Goal: Information Seeking & Learning: Compare options

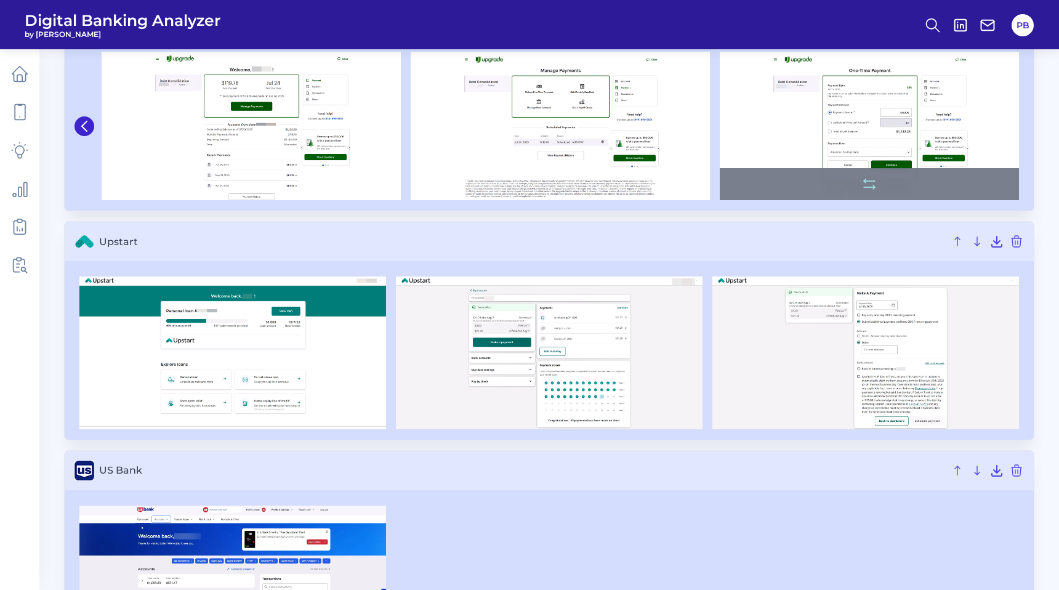
scroll to position [3102, 0]
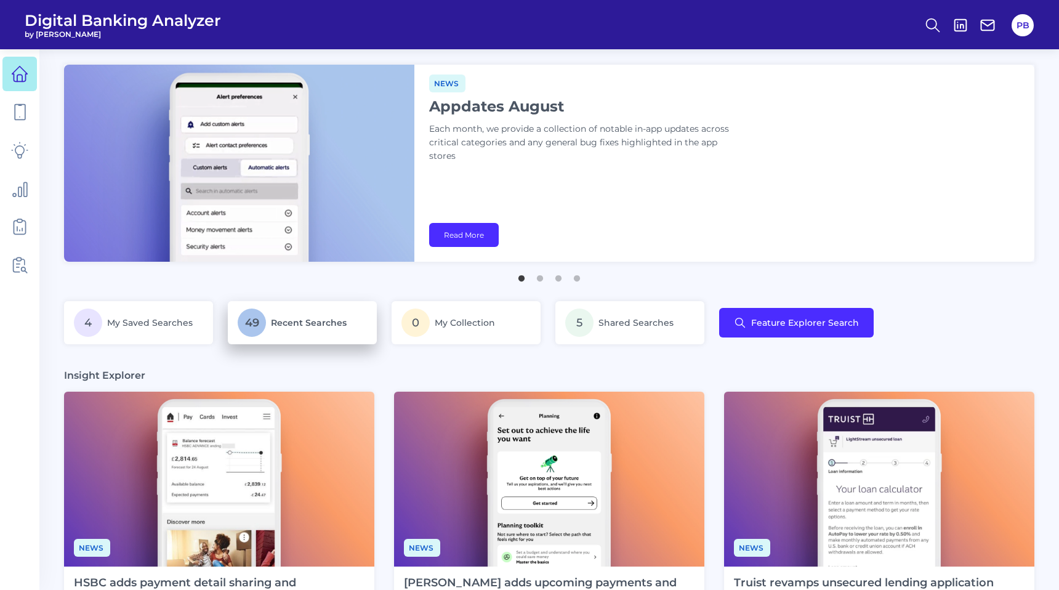
click at [306, 321] on span "Recent Searches" at bounding box center [309, 322] width 76 height 11
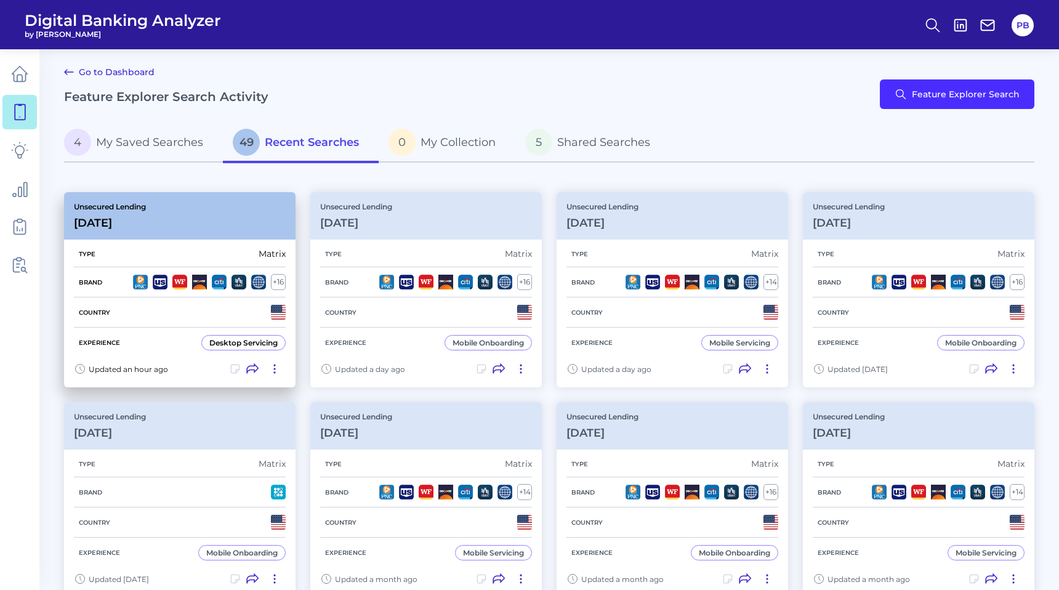
click at [246, 219] on div "Unsecured Lending [DATE]" at bounding box center [179, 215] width 231 height 47
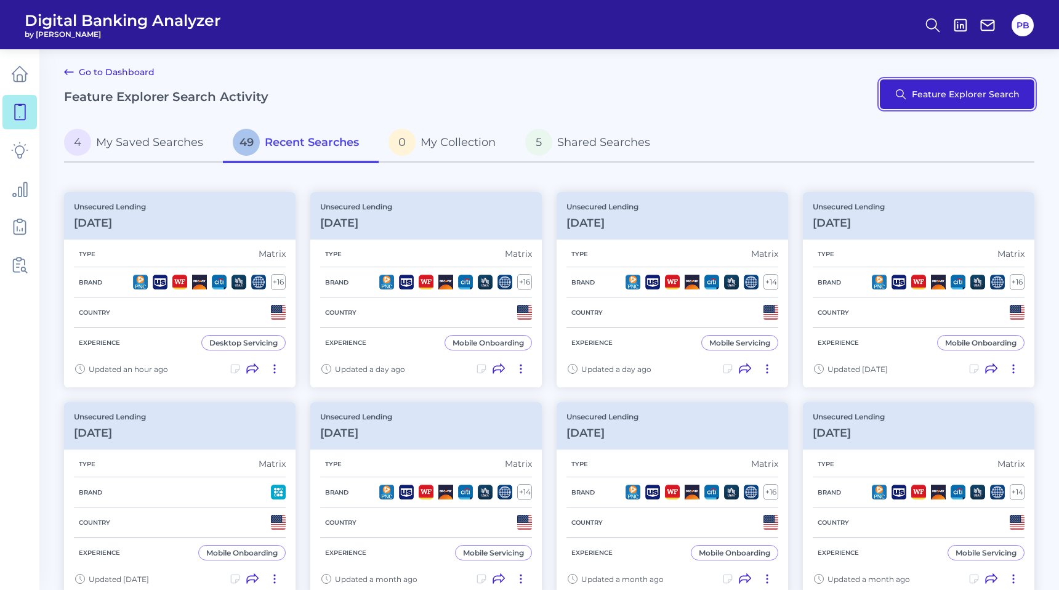
click at [973, 92] on button "Feature Explorer Search" at bounding box center [957, 94] width 154 height 30
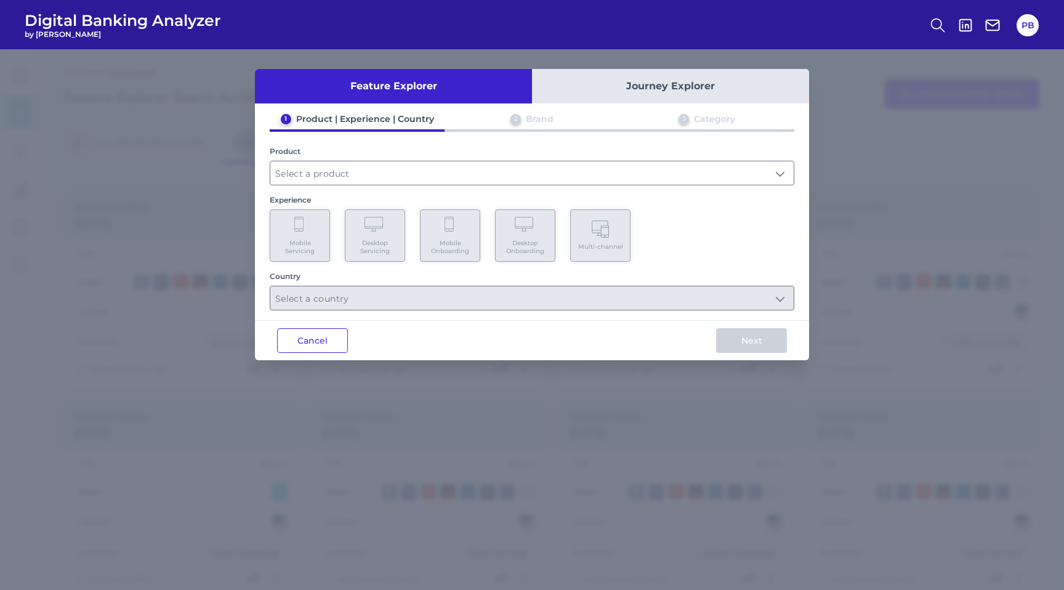
click at [688, 92] on button "Journey Explorer" at bounding box center [670, 86] width 277 height 34
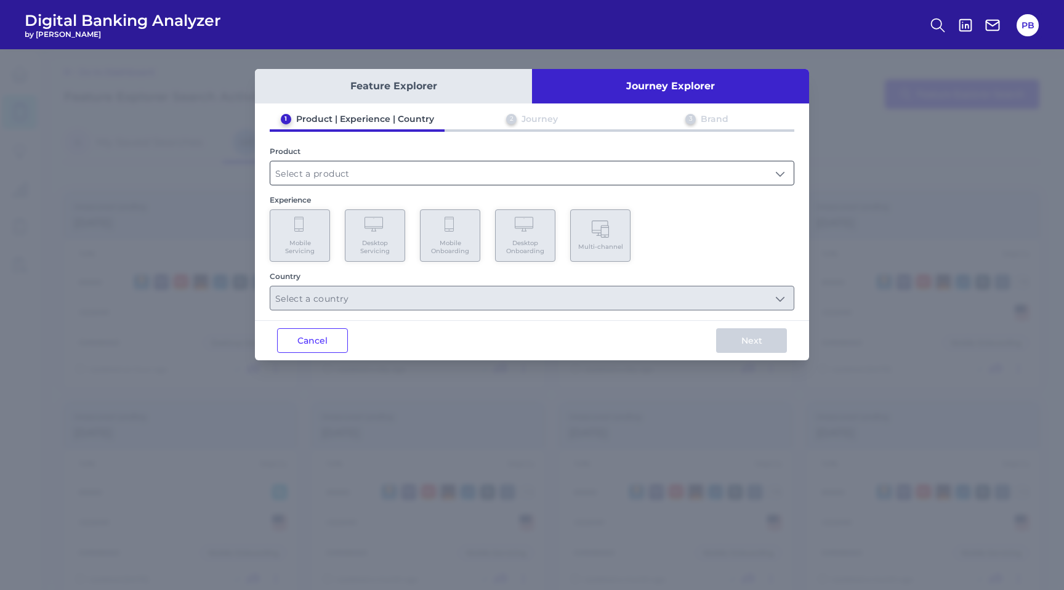
click at [430, 177] on input "text" at bounding box center [531, 172] width 523 height 23
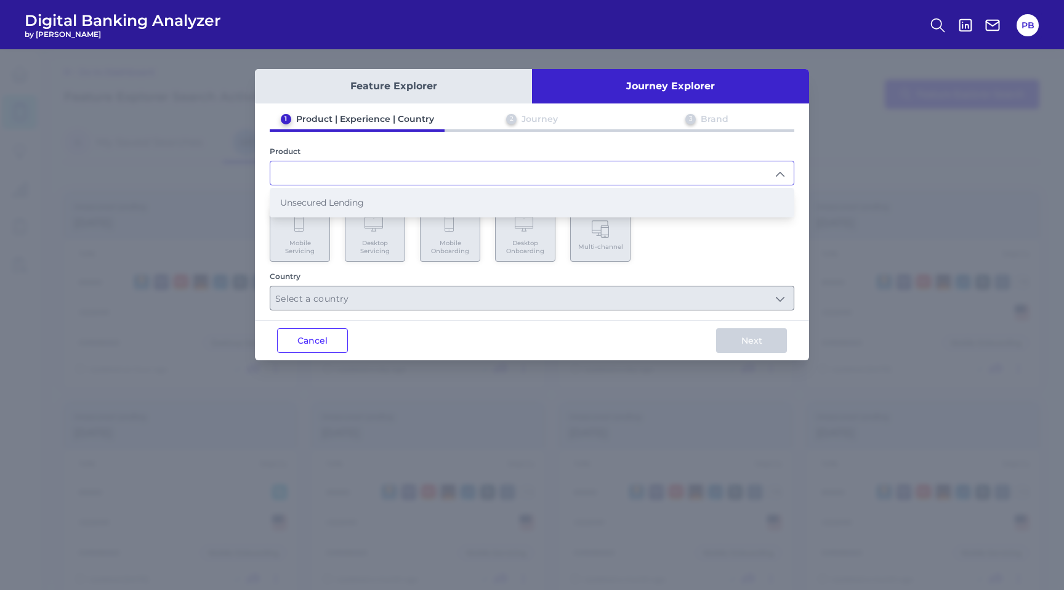
click at [404, 199] on li "Unsecured Lending" at bounding box center [531, 202] width 523 height 28
type input "Unsecured Lending"
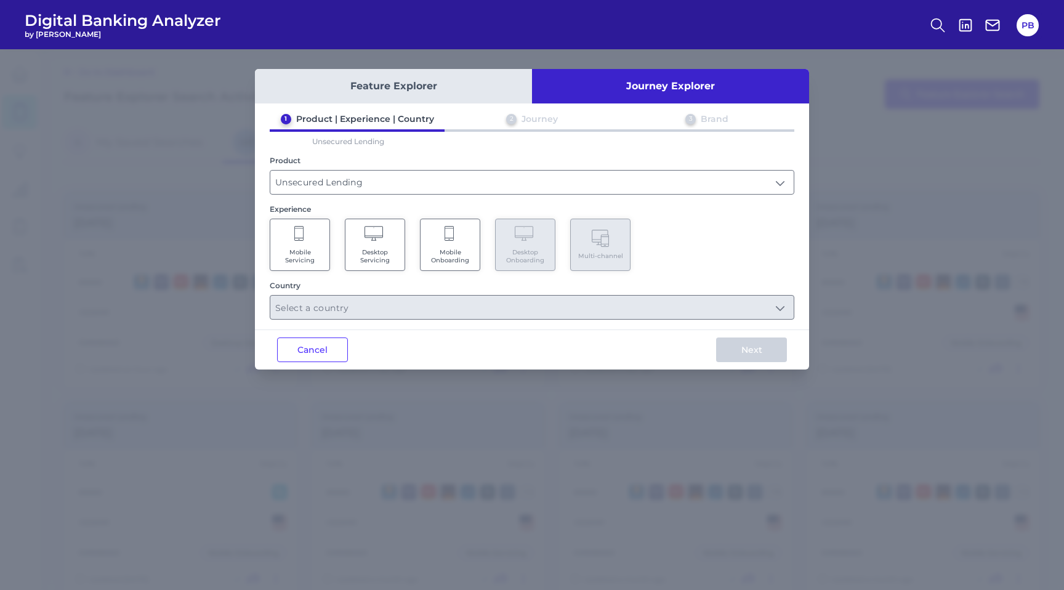
click at [440, 235] on Onboarding "Mobile Onboarding" at bounding box center [450, 245] width 60 height 52
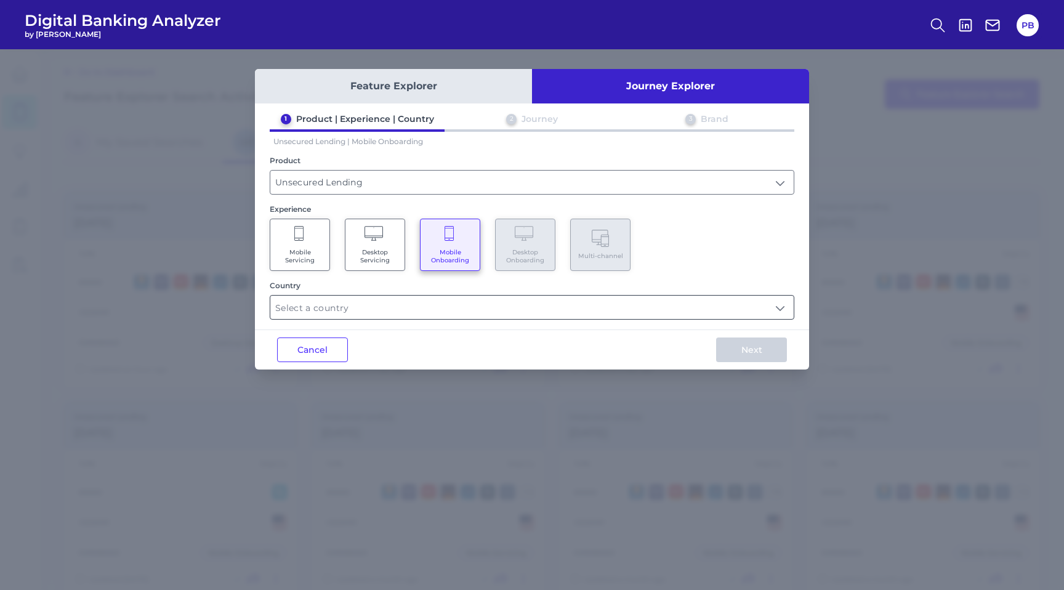
click at [450, 306] on input "text" at bounding box center [531, 306] width 523 height 23
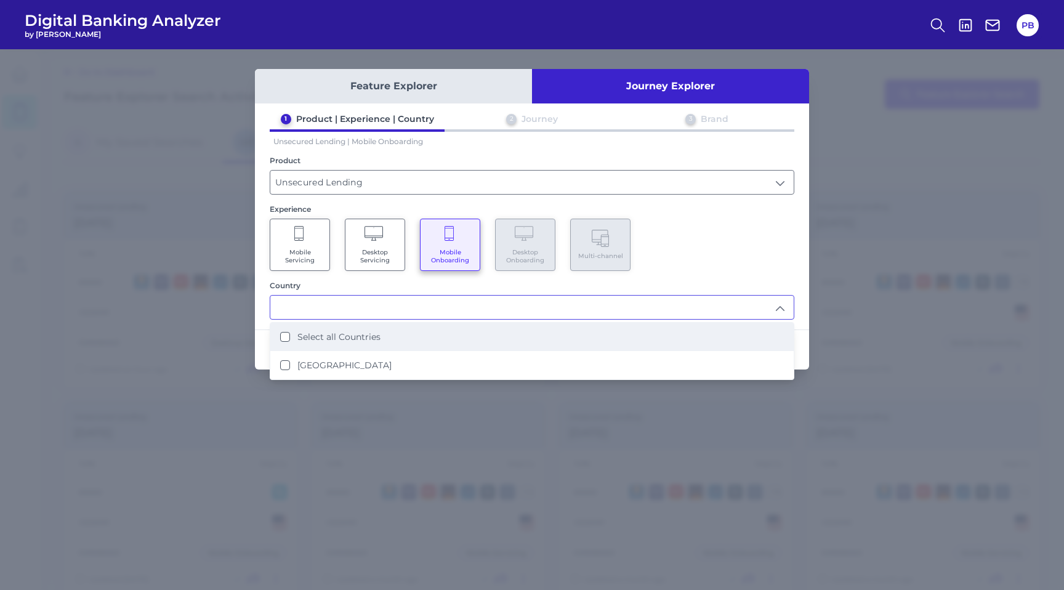
click at [375, 334] on label "Select all Countries" at bounding box center [338, 336] width 83 height 11
type input "Select all Countries"
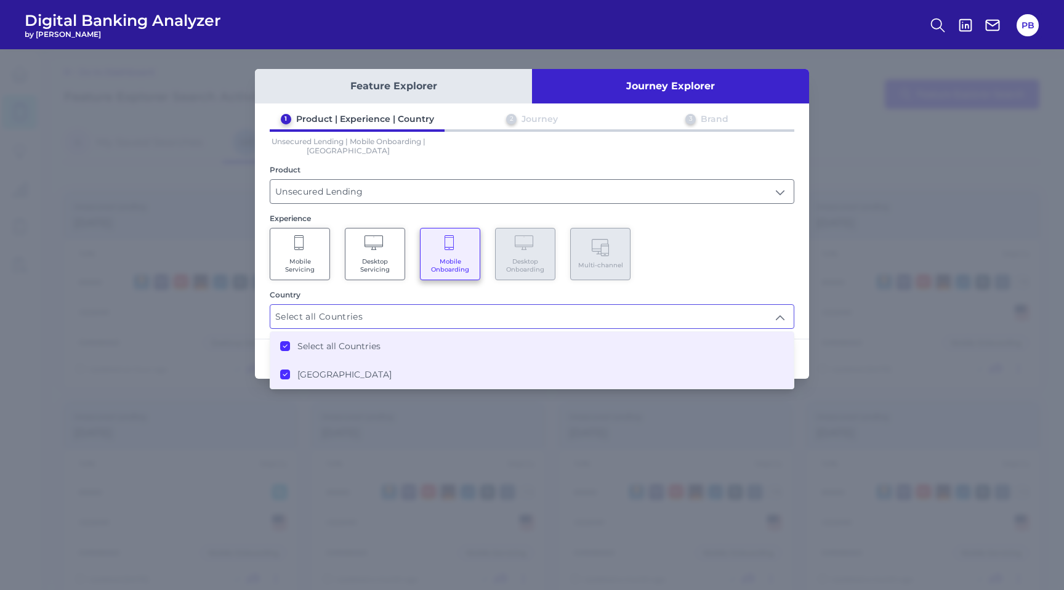
click at [784, 260] on div "Mobile Servicing Desktop Servicing Mobile Onboarding Desktop Onboarding Multi-c…" at bounding box center [532, 254] width 524 height 52
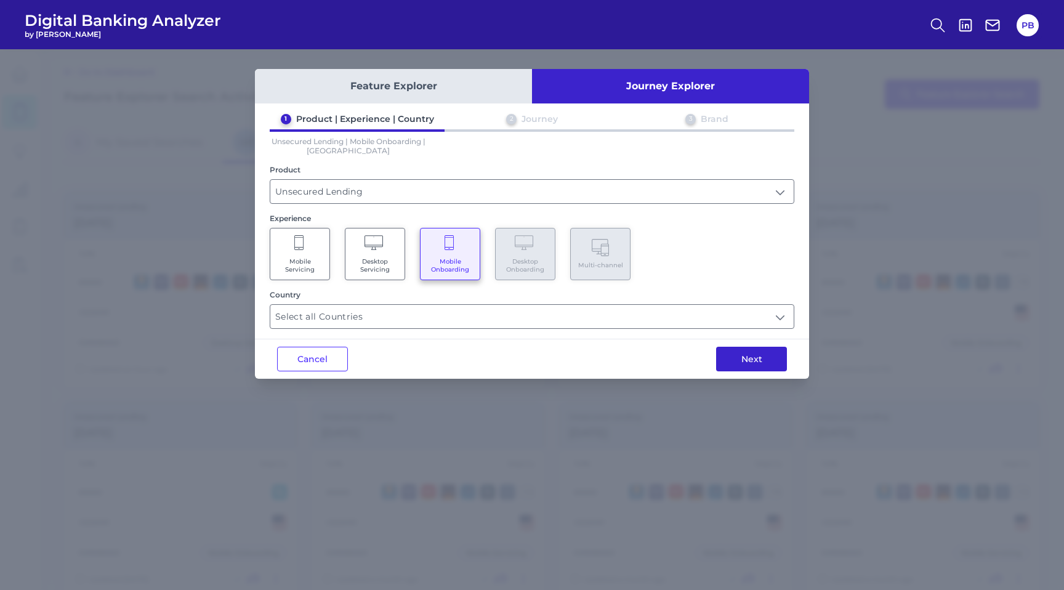
click at [753, 353] on button "Next" at bounding box center [751, 359] width 71 height 25
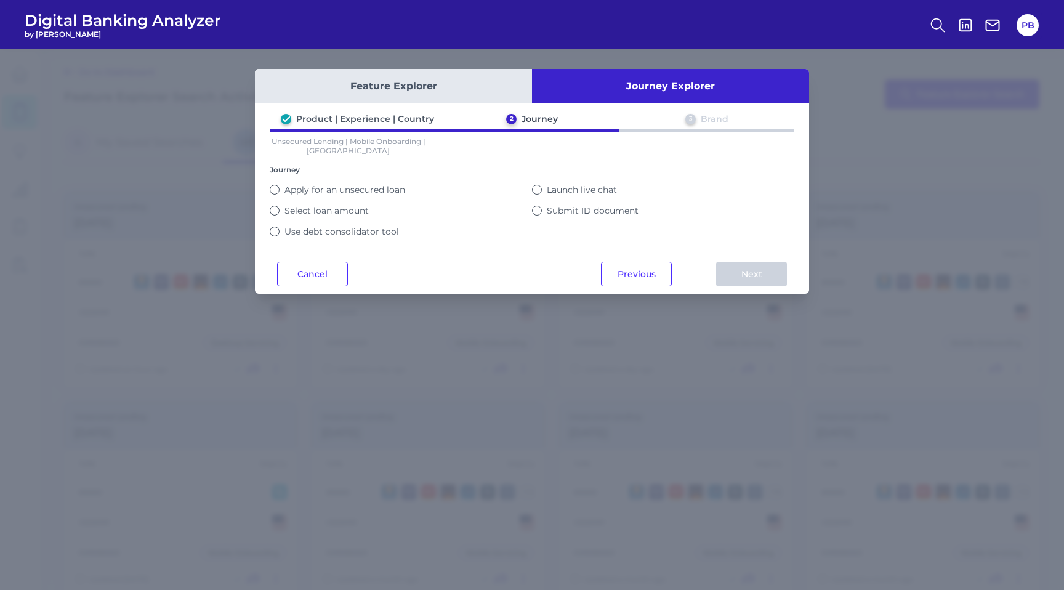
click at [272, 188] on button "Apply for an unsecured loan" at bounding box center [275, 190] width 10 height 10
click at [737, 271] on button "Next" at bounding box center [751, 274] width 71 height 25
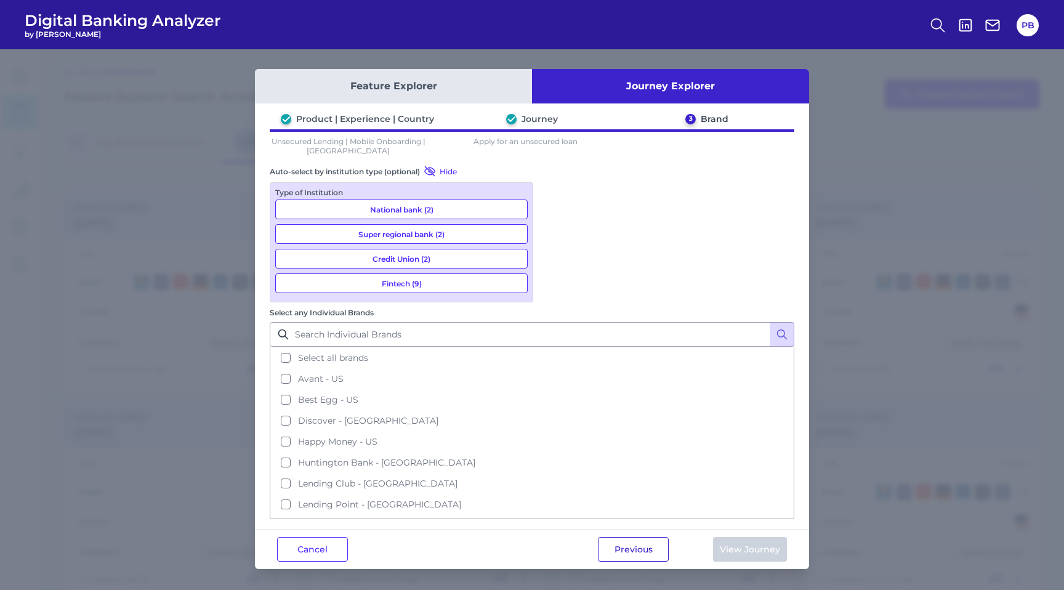
click at [648, 537] on button "Previous" at bounding box center [633, 549] width 71 height 25
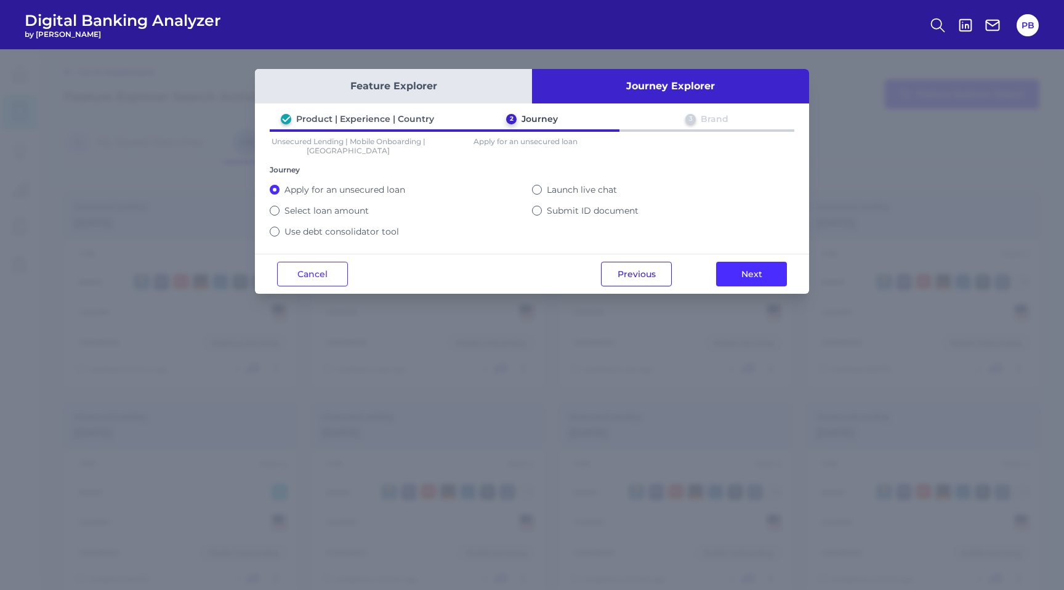
click at [627, 270] on button "Previous" at bounding box center [636, 274] width 71 height 25
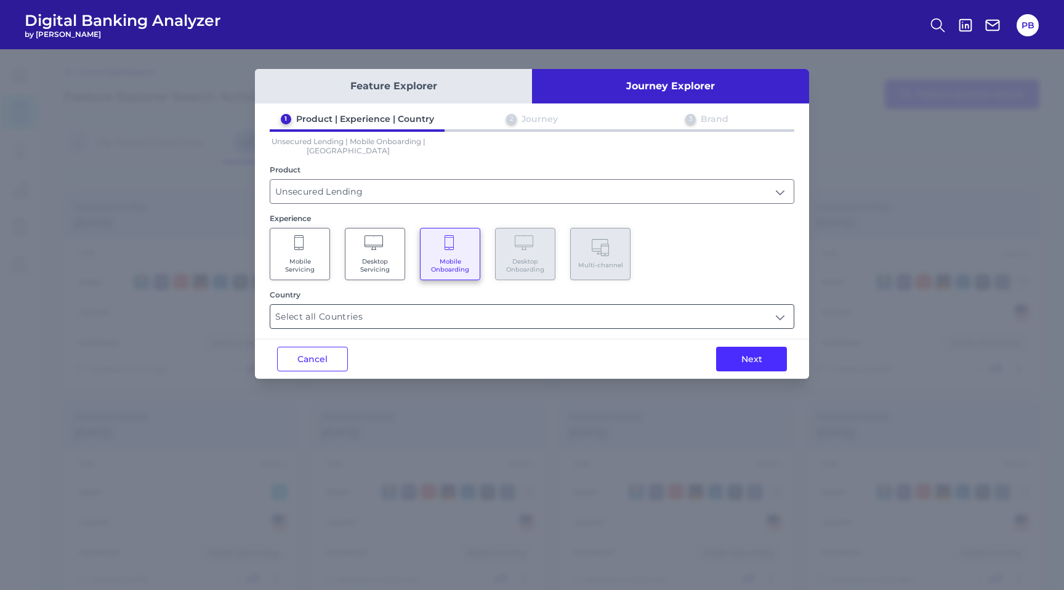
click at [488, 311] on input "Select all Countries" at bounding box center [531, 316] width 523 height 23
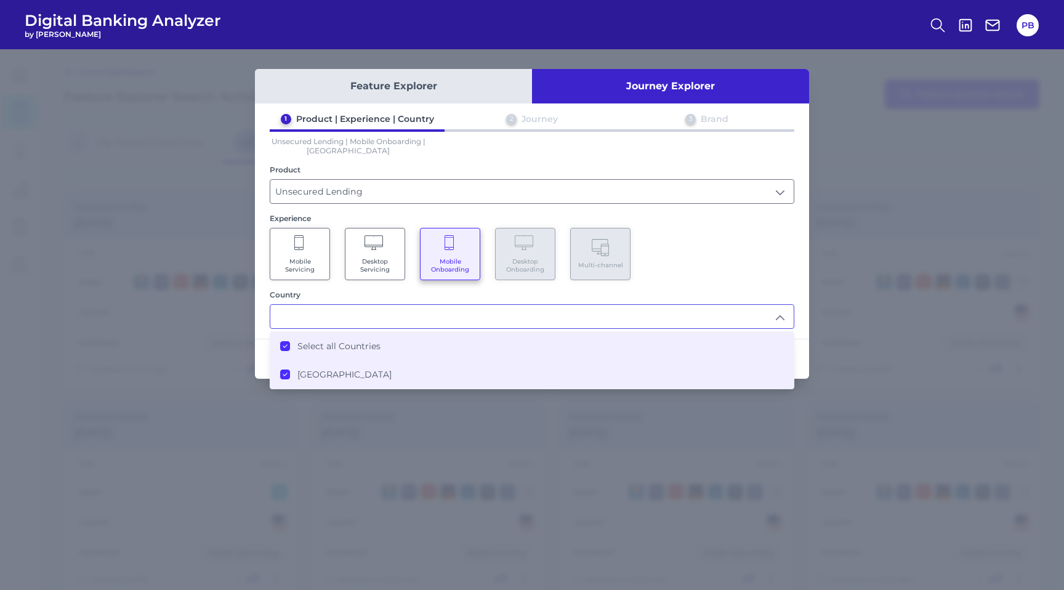
click at [684, 282] on div "1 Product | Experience | Country 2 Journey 3 Brand Unsecured Lending | Mobile O…" at bounding box center [532, 220] width 554 height 215
type input "Select all Countries"
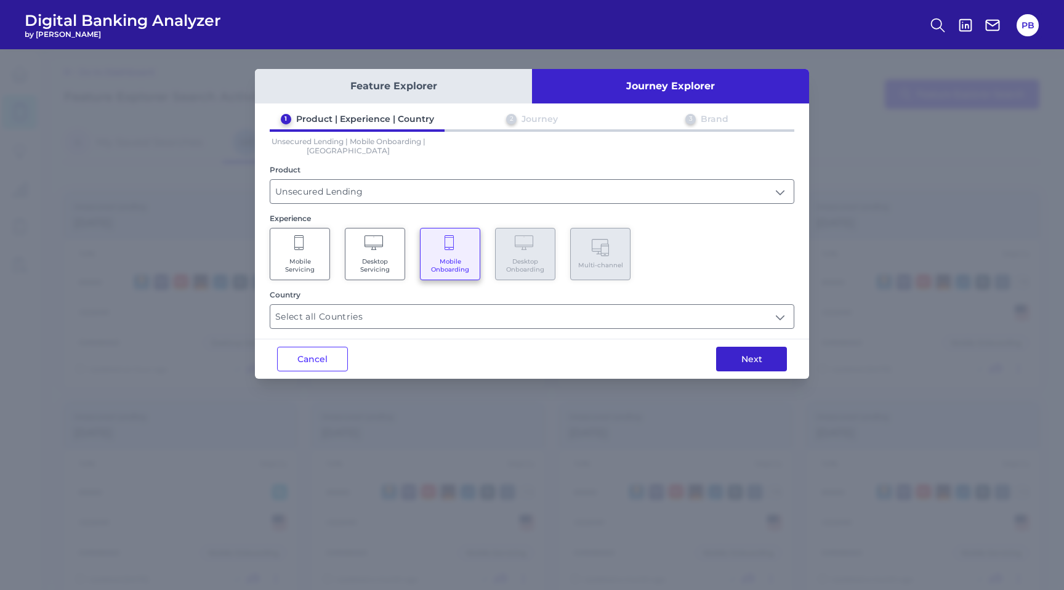
click at [737, 358] on button "Next" at bounding box center [751, 359] width 71 height 25
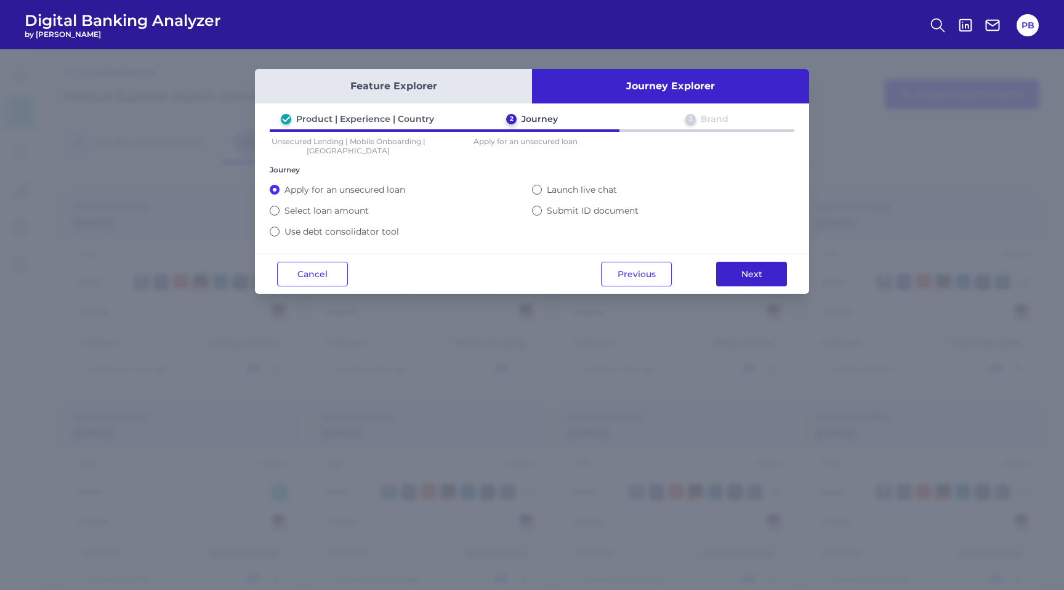
click at [758, 273] on button "Next" at bounding box center [751, 274] width 71 height 25
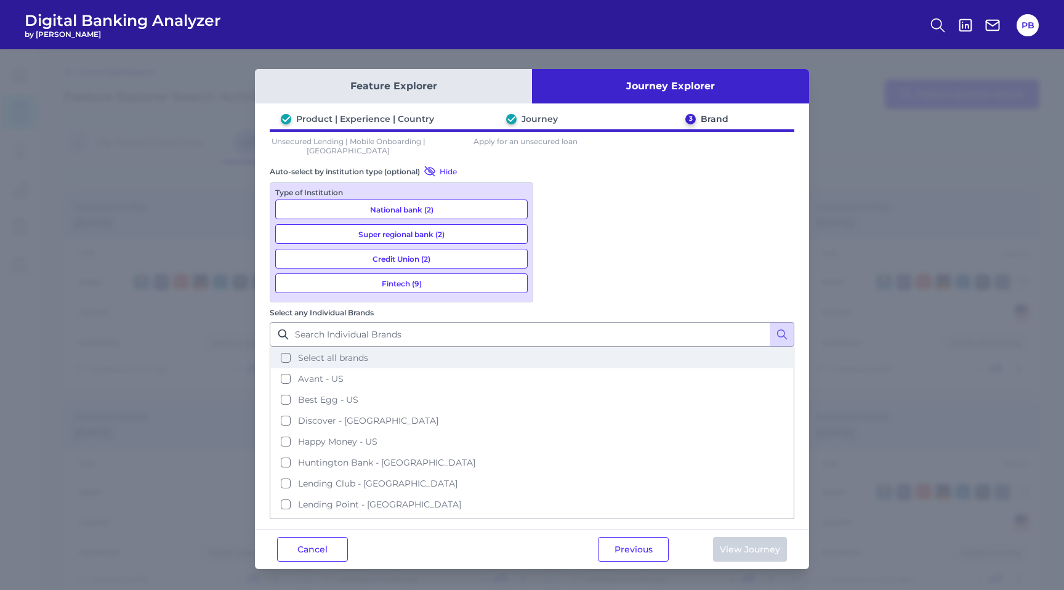
click at [552, 347] on button "Select all brands" at bounding box center [532, 357] width 522 height 21
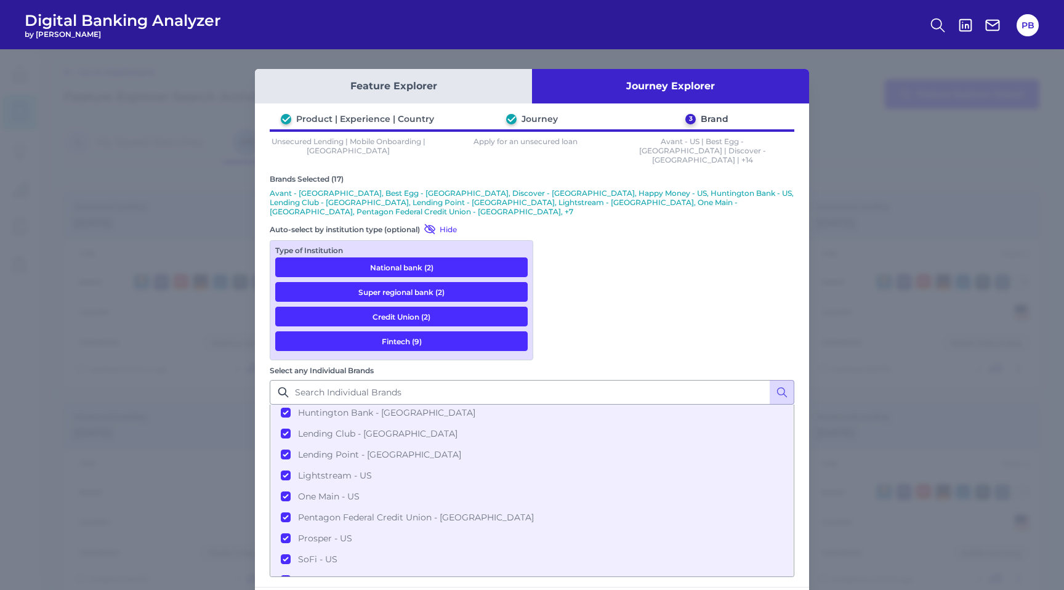
scroll to position [195, 0]
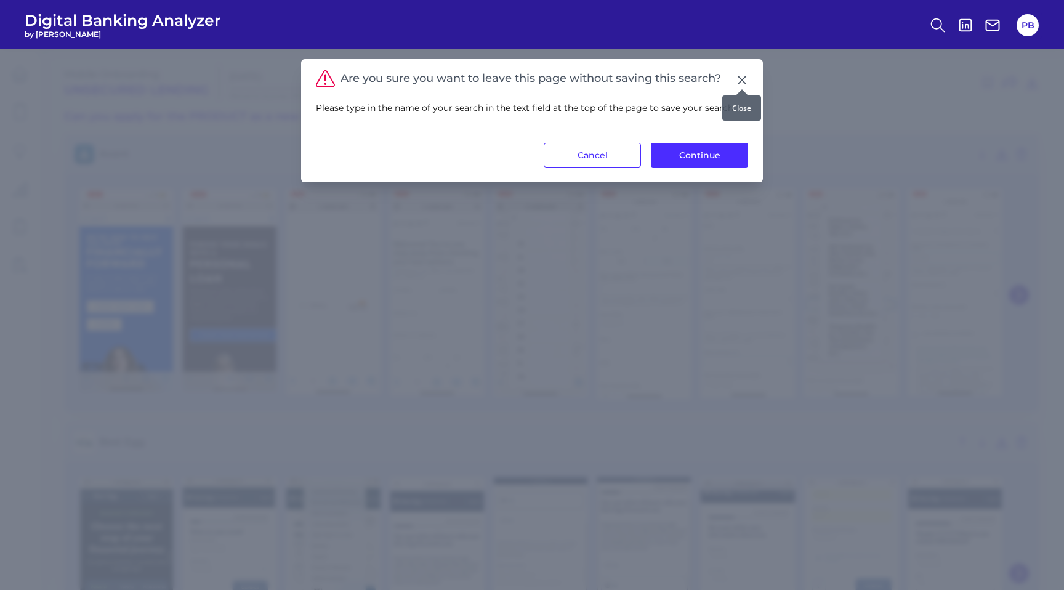
click at [743, 83] on div at bounding box center [742, 89] width 12 height 12
click at [744, 78] on icon at bounding box center [741, 79] width 7 height 7
click at [710, 154] on button "Continue" at bounding box center [699, 155] width 97 height 25
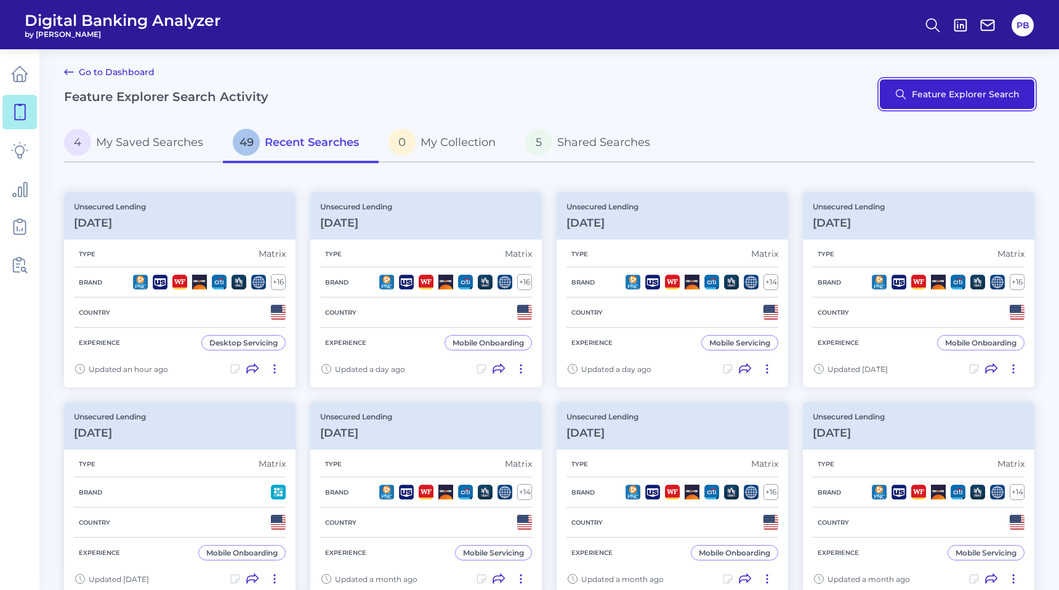
click at [982, 92] on button "Feature Explorer Search" at bounding box center [957, 94] width 154 height 30
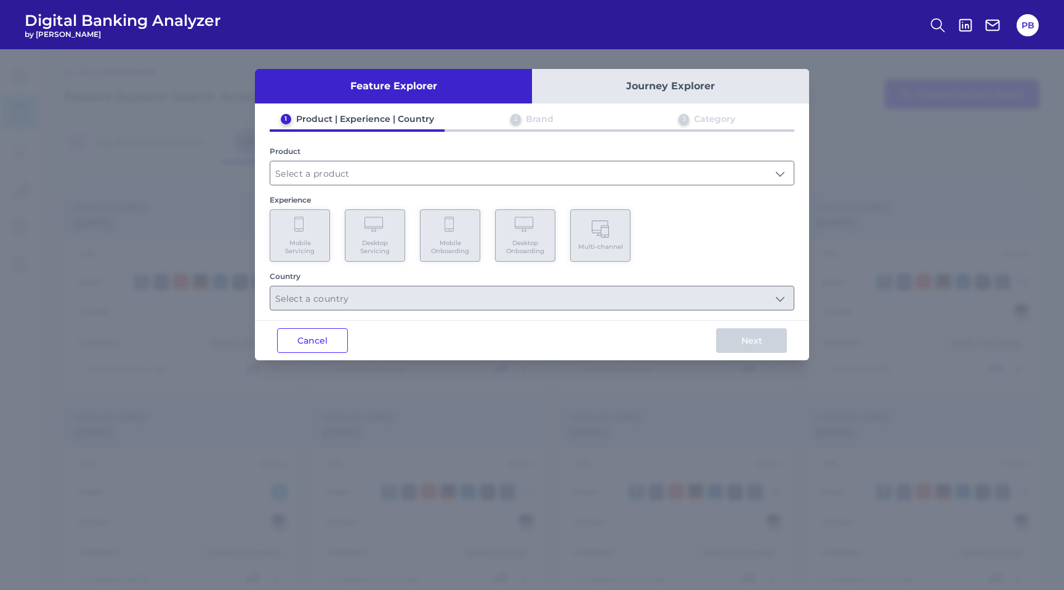
click at [649, 92] on button "Journey Explorer" at bounding box center [670, 86] width 277 height 34
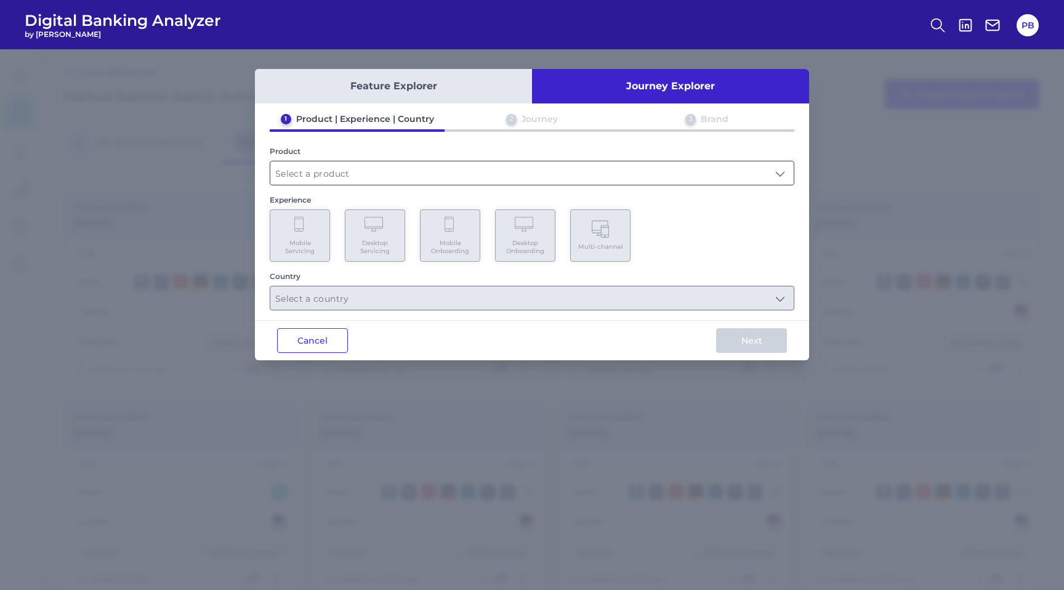
click at [416, 168] on input "text" at bounding box center [531, 172] width 523 height 23
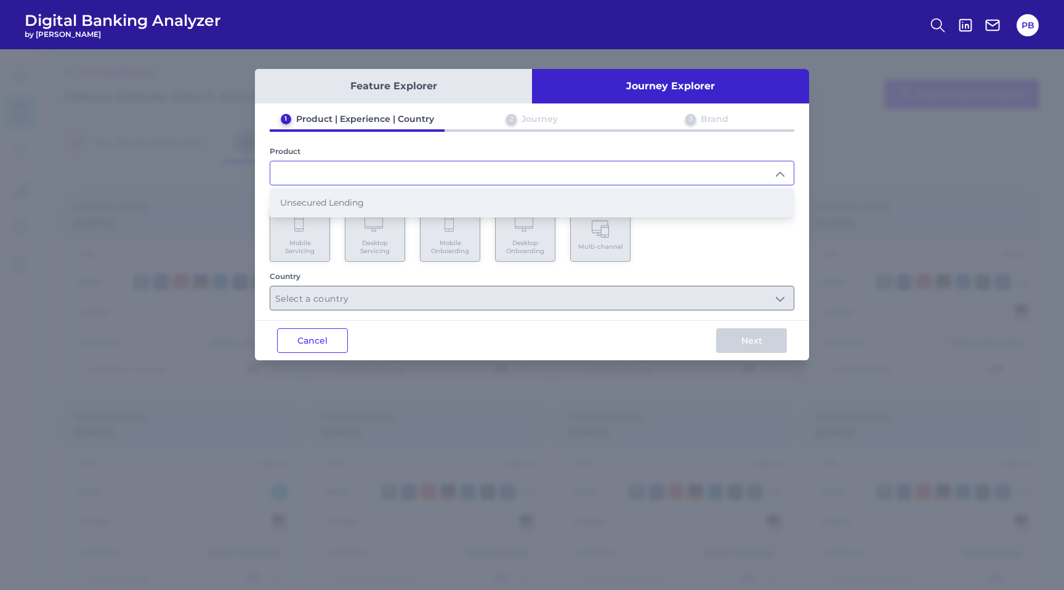
click at [380, 203] on li "Unsecured Lending" at bounding box center [531, 202] width 523 height 28
type input "Unsecured Lending"
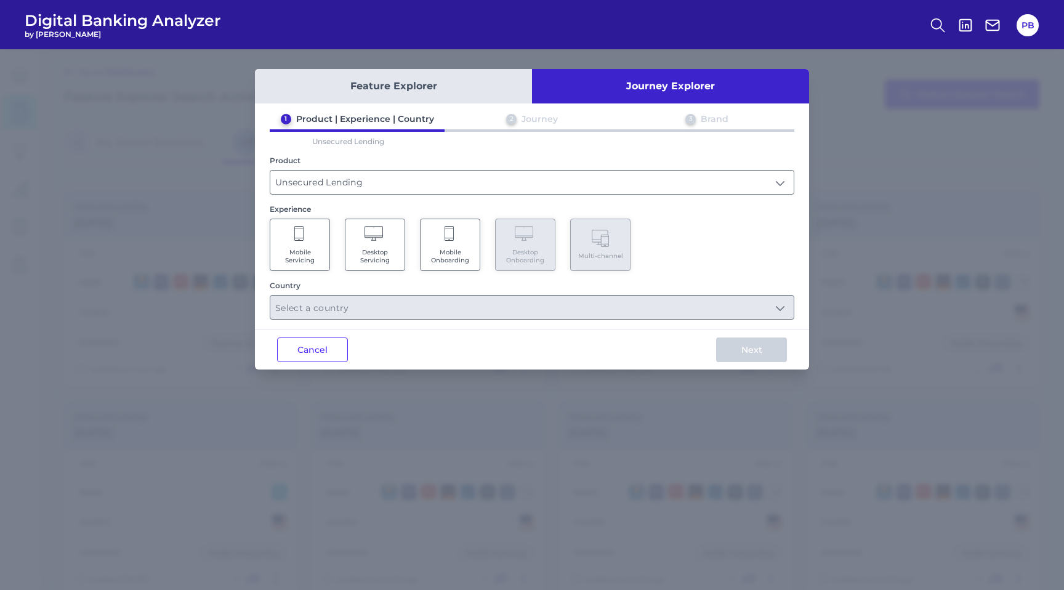
click at [380, 262] on Servicing "Desktop Servicing" at bounding box center [375, 245] width 60 height 52
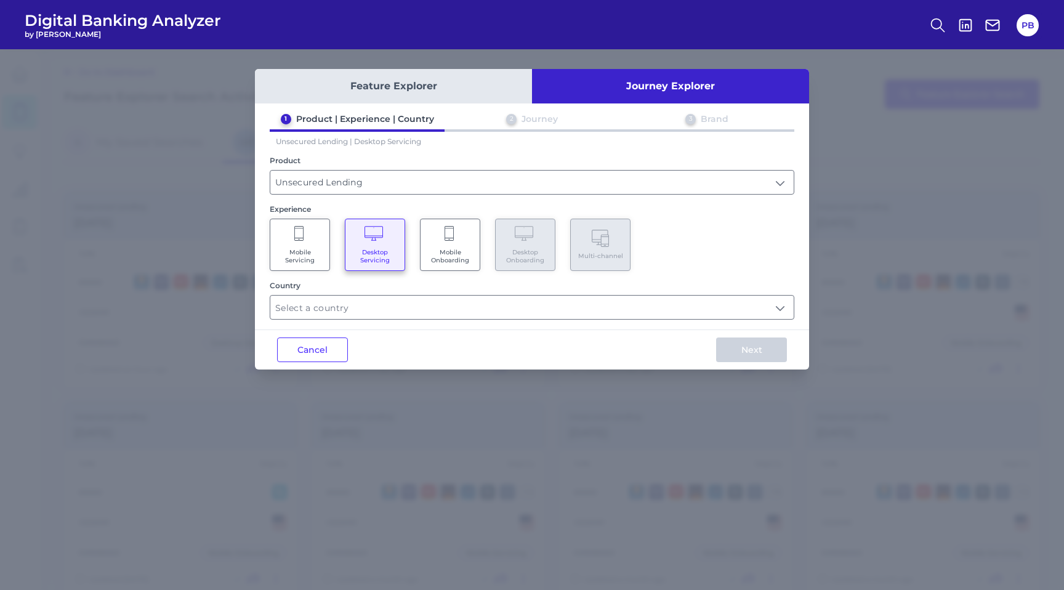
click at [311, 260] on span "Mobile Servicing" at bounding box center [299, 256] width 47 height 16
click at [357, 257] on span "Desktop Servicing" at bounding box center [374, 256] width 47 height 16
click at [304, 256] on span "Mobile Servicing" at bounding box center [299, 256] width 47 height 16
click at [394, 313] on input "text" at bounding box center [531, 306] width 523 height 23
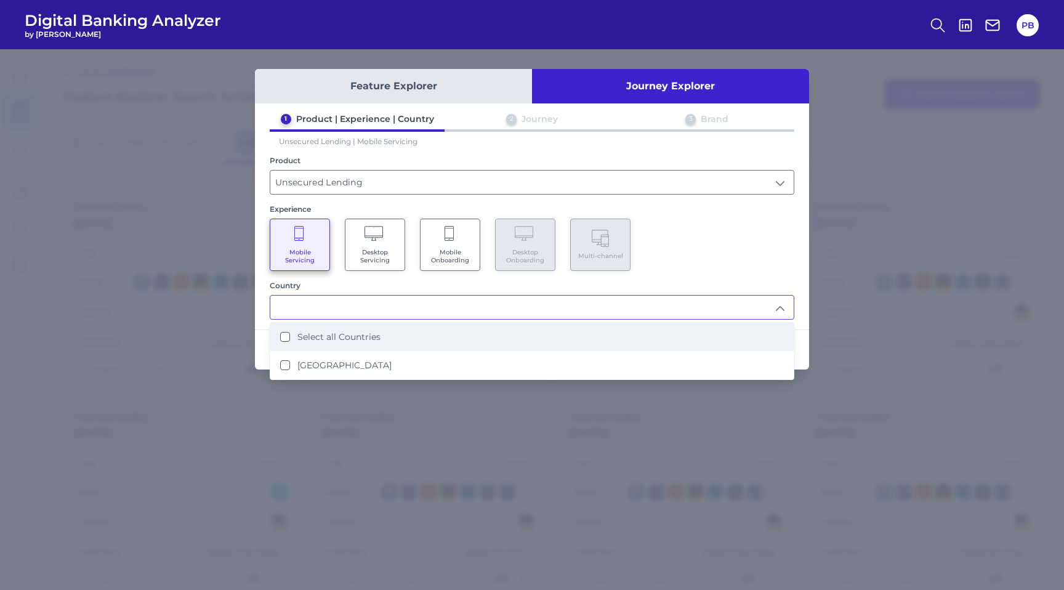
click at [367, 337] on label "Select all Countries" at bounding box center [338, 336] width 83 height 11
type input "Select all Countries"
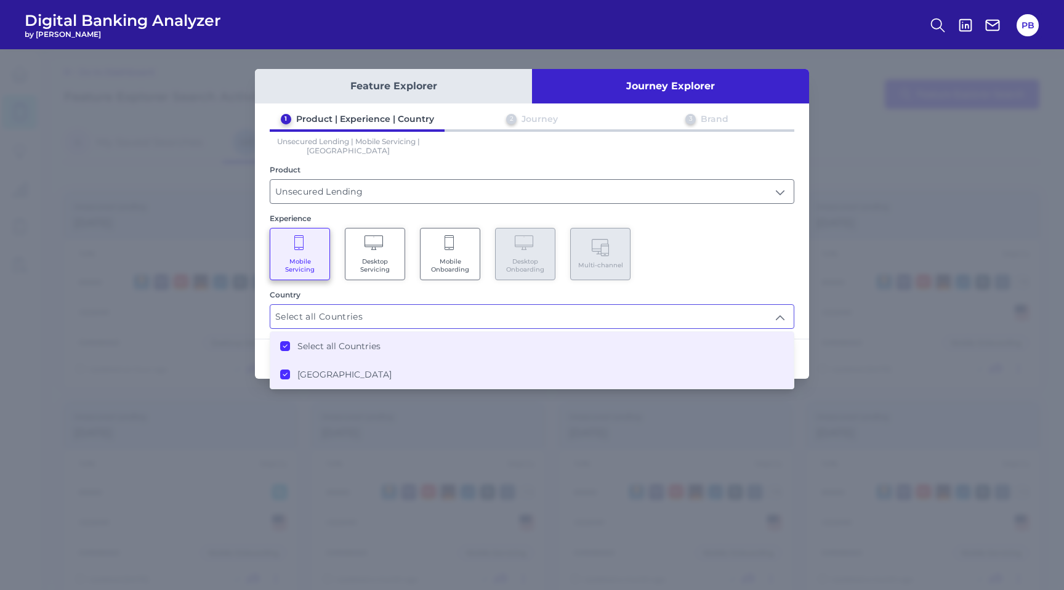
click at [712, 274] on div "Mobile Servicing Desktop Servicing Mobile Onboarding Desktop Onboarding Multi-c…" at bounding box center [532, 254] width 524 height 52
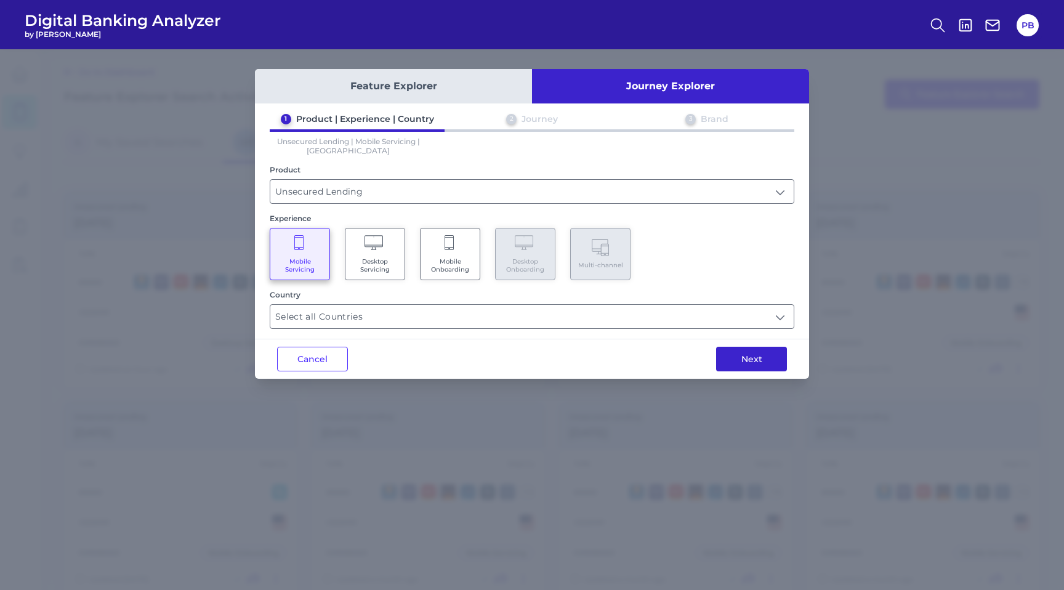
click at [748, 350] on button "Next" at bounding box center [751, 359] width 71 height 25
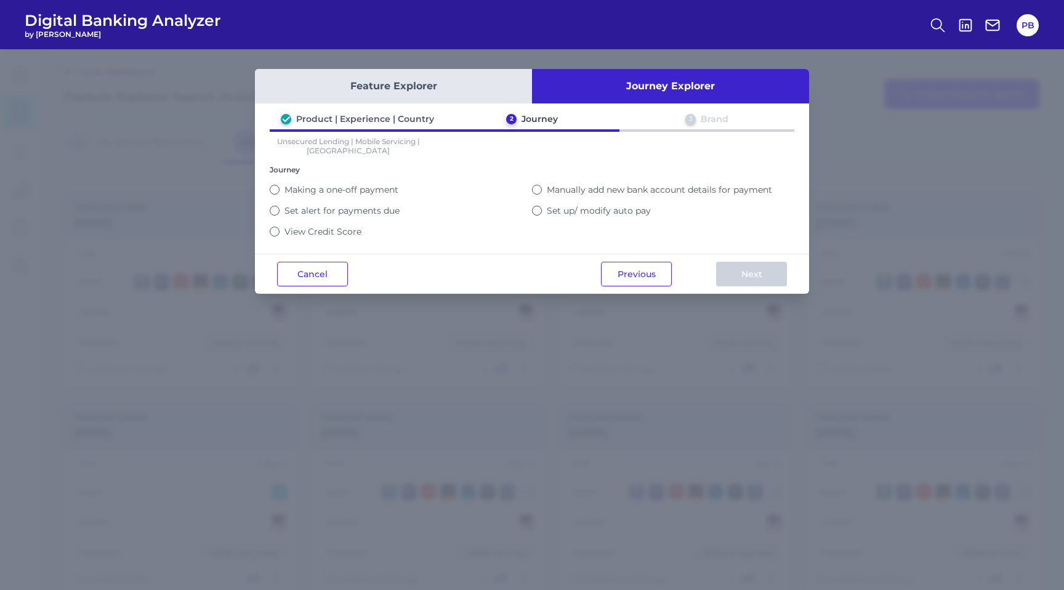
click at [274, 188] on button "Making a one-off payment" at bounding box center [275, 190] width 10 height 10
click at [539, 211] on button "Set up/ modify auto pay" at bounding box center [537, 211] width 10 height 10
click at [747, 273] on button "Next" at bounding box center [751, 274] width 71 height 25
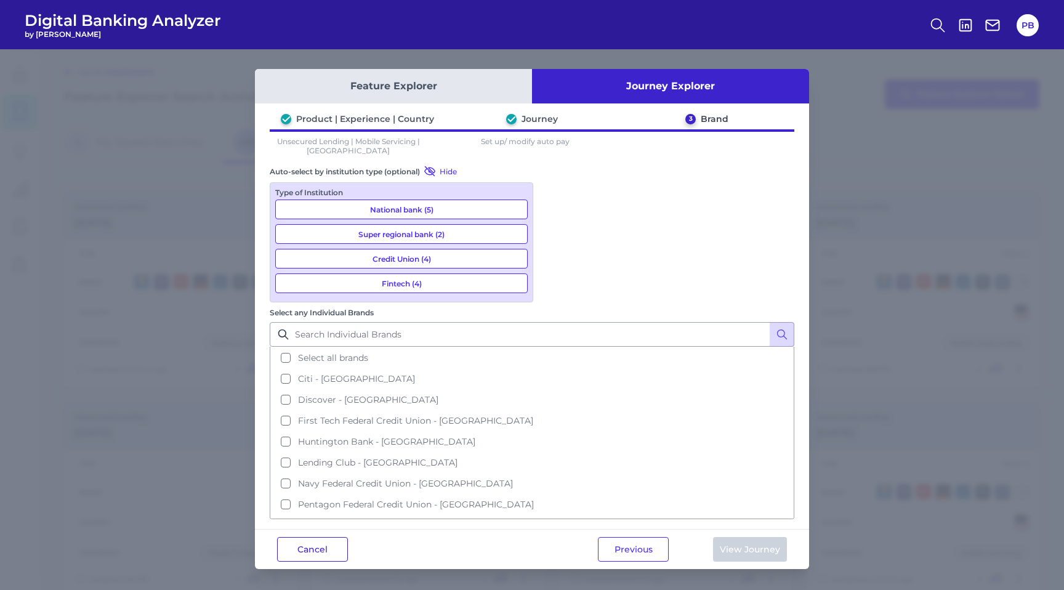
click at [317, 537] on button "Cancel" at bounding box center [312, 549] width 71 height 25
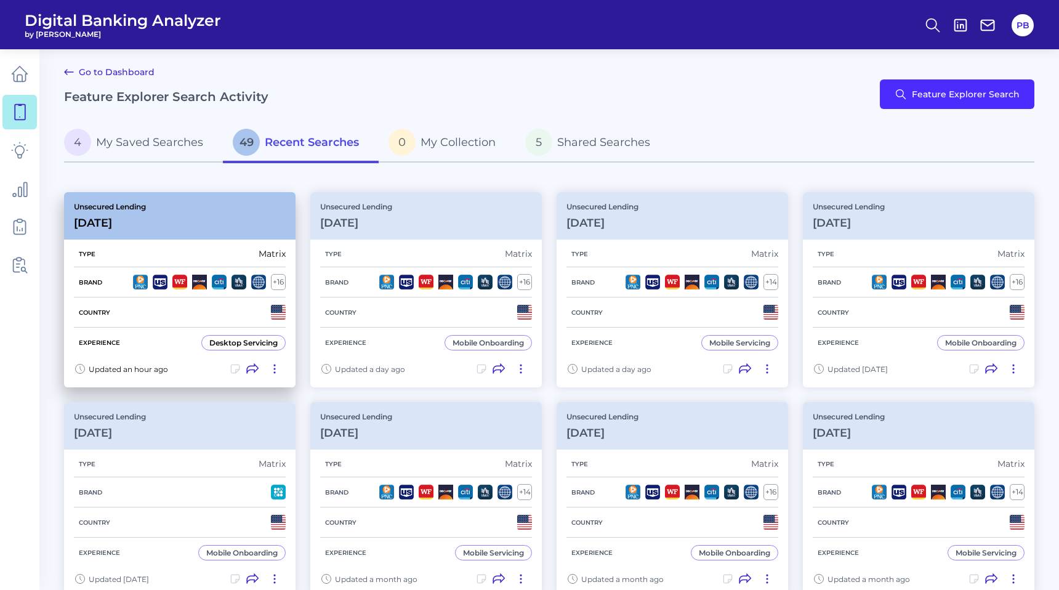
click at [223, 253] on div "Type Matrix" at bounding box center [180, 254] width 212 height 26
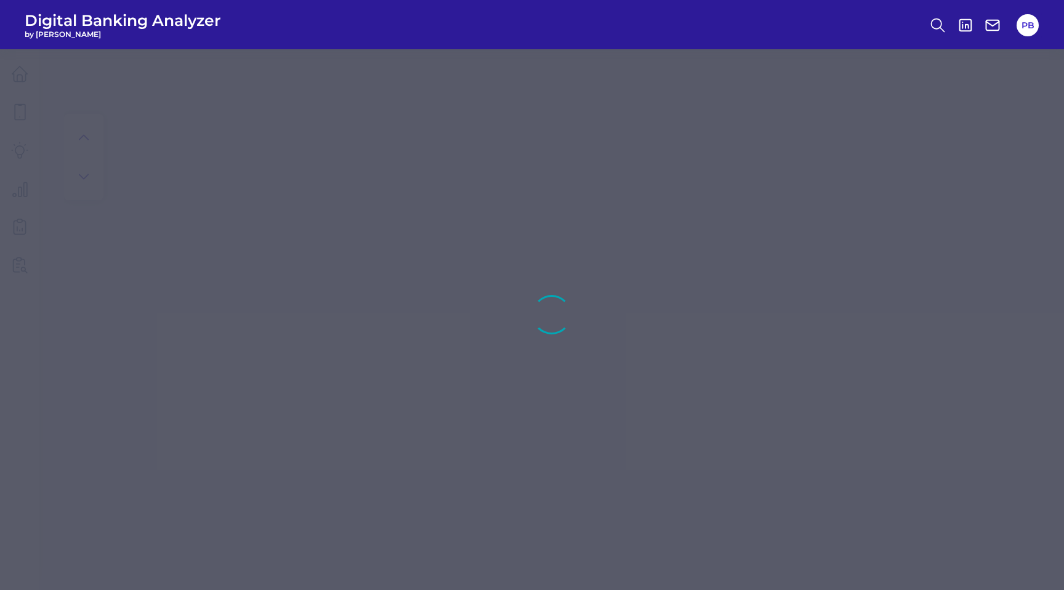
click at [223, 253] on div at bounding box center [532, 295] width 1064 height 590
